Goal: Task Accomplishment & Management: Manage account settings

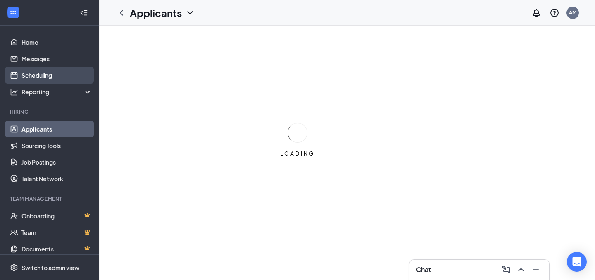
click at [31, 78] on link "Scheduling" at bounding box center [56, 75] width 71 height 17
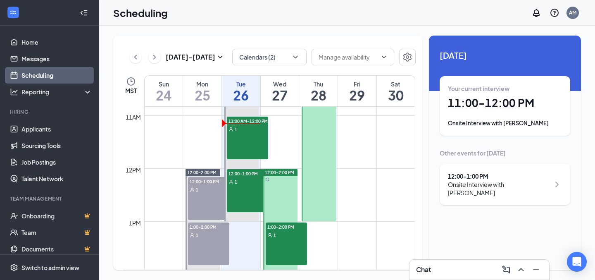
scroll to position [591, 0]
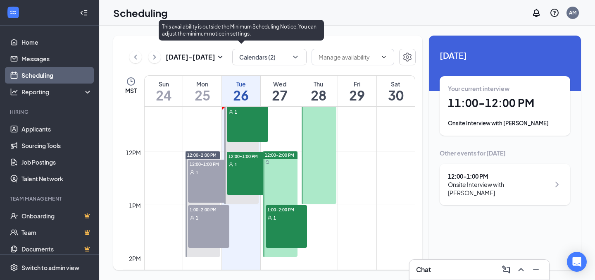
click at [240, 122] on div "11:00 AM-12:00 PM 1" at bounding box center [247, 120] width 41 height 43
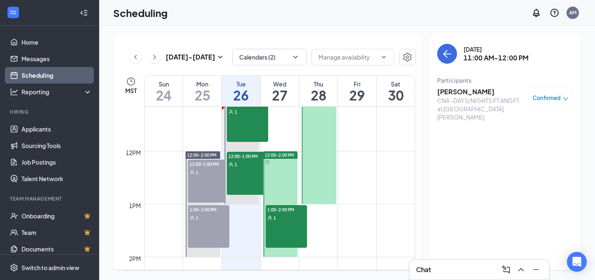
click at [459, 93] on h3 "[PERSON_NAME]" at bounding box center [480, 91] width 87 height 9
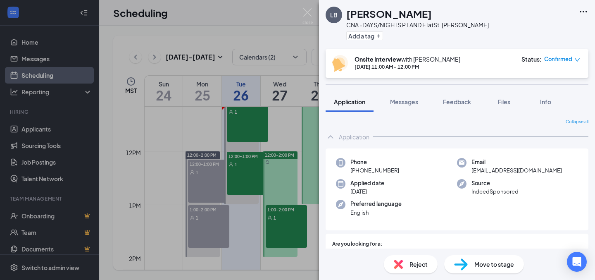
click at [371, 71] on div "Onsite Interview with [PERSON_NAME] [DATE] 11:00 AM - 12:00 PM" at bounding box center [408, 63] width 106 height 17
click at [364, 59] on div "[DATE] 11:00 AM - [DATE] 12:00 PM" at bounding box center [395, 53] width 85 height 17
click at [338, 63] on img at bounding box center [340, 63] width 16 height 17
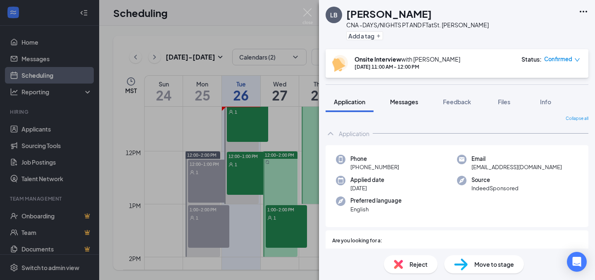
click at [399, 102] on span "Messages" at bounding box center [404, 101] width 28 height 7
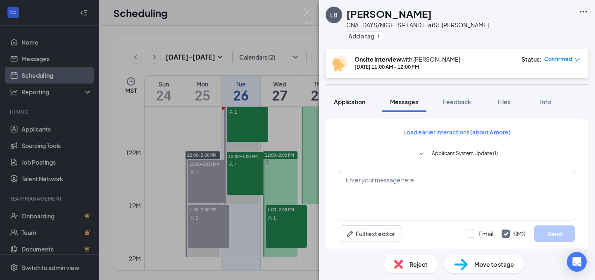
click at [340, 99] on span "Application" at bounding box center [349, 101] width 31 height 7
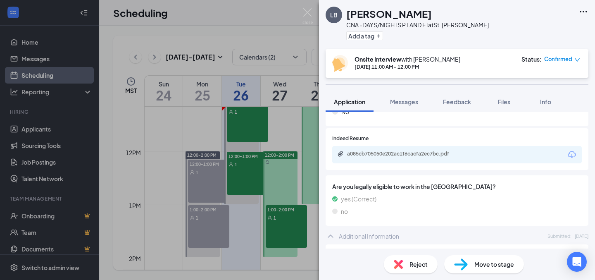
scroll to position [267, 0]
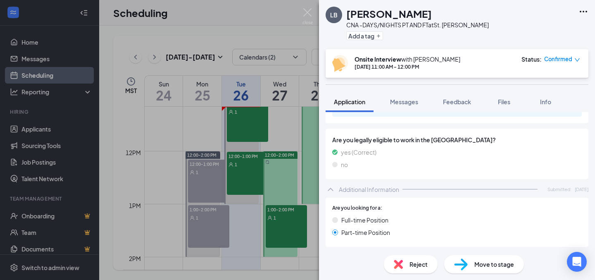
click at [358, 117] on div "a085cb705050e202ac1f6cacfa2ec7bc.pdf" at bounding box center [457, 107] width 250 height 17
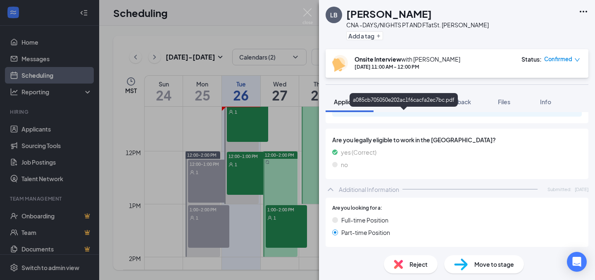
click at [359, 110] on div "a085cb705050e202ac1f6cacfa2ec7bc.pdf" at bounding box center [405, 107] width 116 height 7
